Goal: Information Seeking & Learning: Learn about a topic

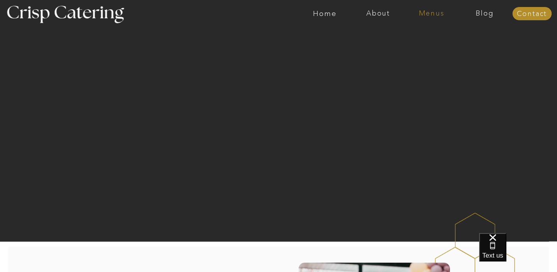
click at [430, 14] on nav "Menus" at bounding box center [431, 14] width 53 height 8
click at [420, 48] on nav "Winter (Sep-Feb)" at bounding box center [431, 45] width 64 height 7
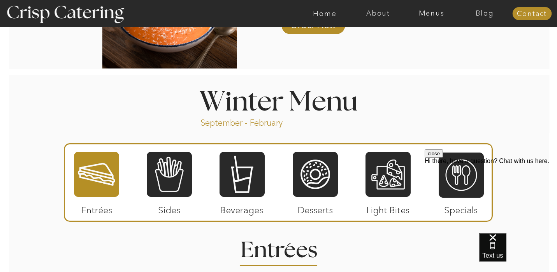
scroll to position [780, 0]
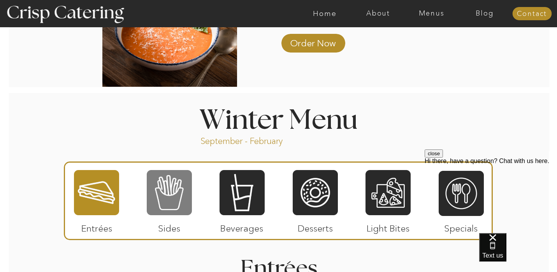
click at [176, 193] on div at bounding box center [169, 192] width 45 height 47
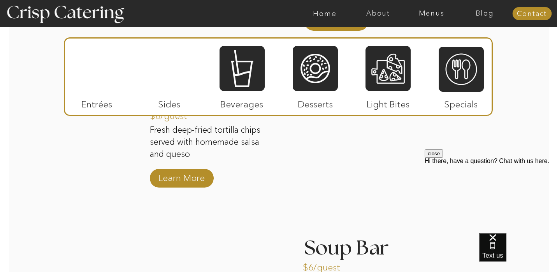
scroll to position [1312, 0]
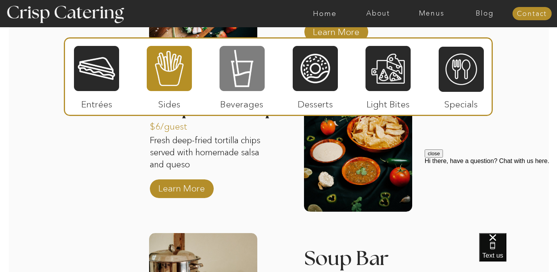
click at [249, 82] on div at bounding box center [242, 68] width 45 height 47
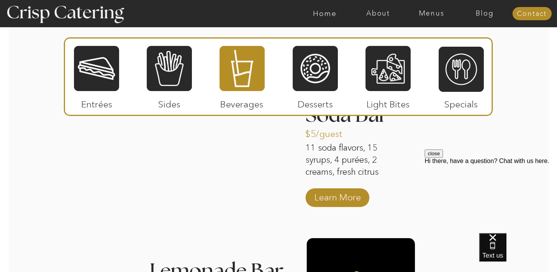
scroll to position [1002, 0]
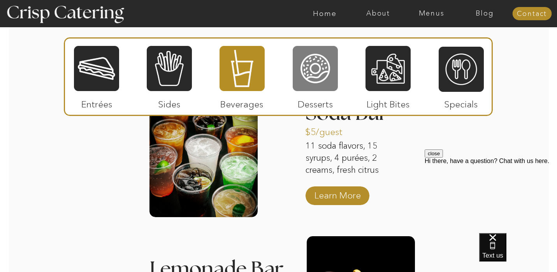
click at [322, 71] on div at bounding box center [315, 68] width 45 height 47
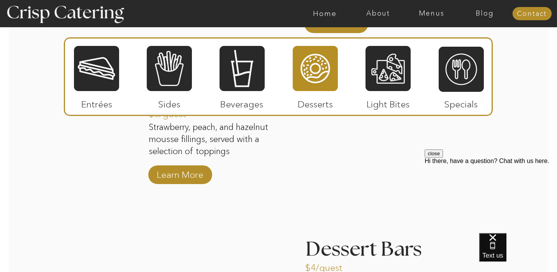
scroll to position [1141, 0]
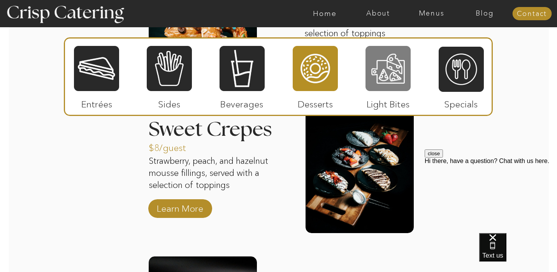
click at [396, 76] on div at bounding box center [388, 68] width 45 height 47
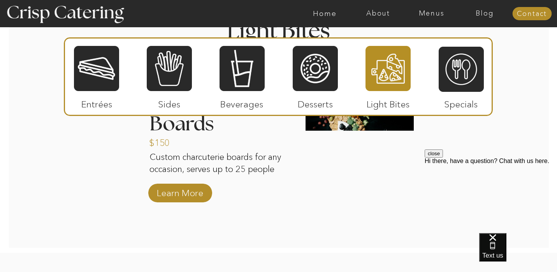
scroll to position [1017, 0]
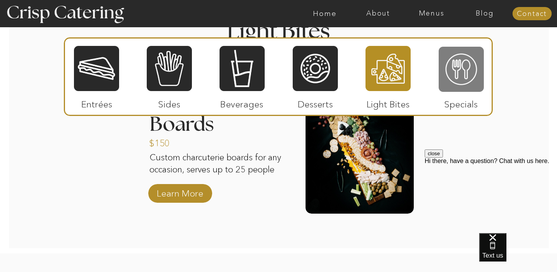
click at [461, 69] on div at bounding box center [461, 69] width 45 height 47
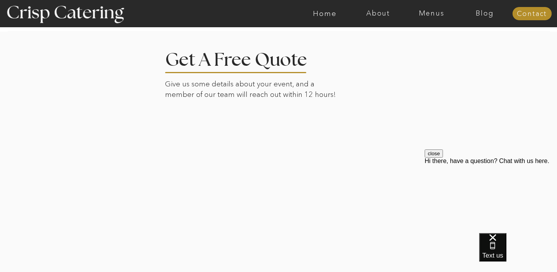
scroll to position [1628, 0]
